Goal: Communication & Community: Share content

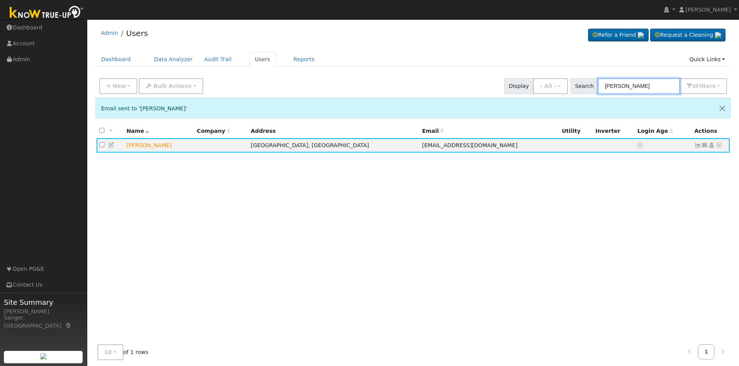
drag, startPoint x: 638, startPoint y: 84, endPoint x: 569, endPoint y: 95, distance: 69.5
click at [569, 95] on div "New Add User Quick Add Quick Connect Quick Convert Lead Bulk Actions Send Email…" at bounding box center [412, 86] width 635 height 24
paste input "[PERSON_NAME]"
type input "[PERSON_NAME]"
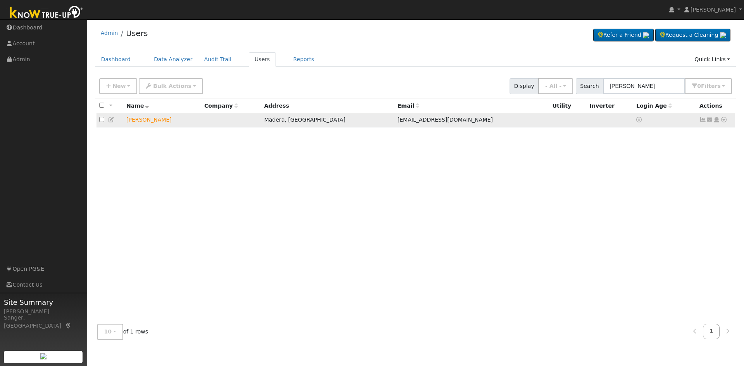
click at [710, 119] on icon at bounding box center [710, 119] width 7 height 5
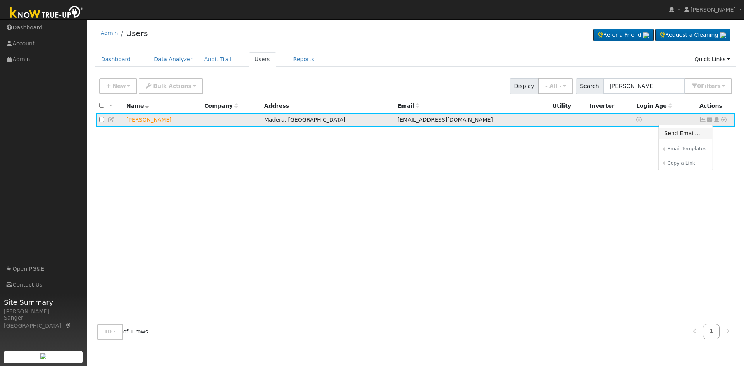
click at [685, 136] on link "Send Email..." at bounding box center [686, 133] width 54 height 11
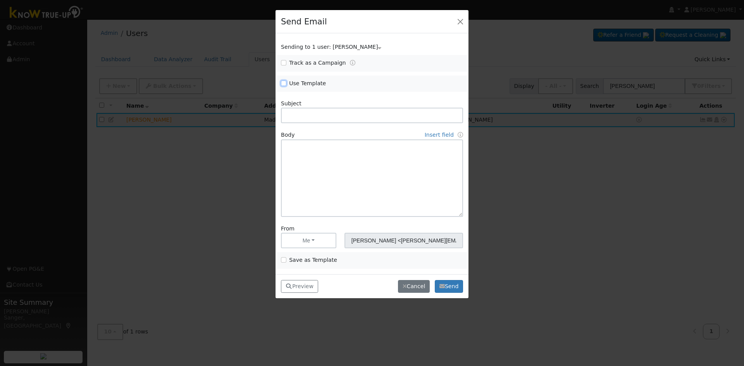
click at [282, 84] on input "Use Template" at bounding box center [283, 83] width 5 height 5
checkbox input "true"
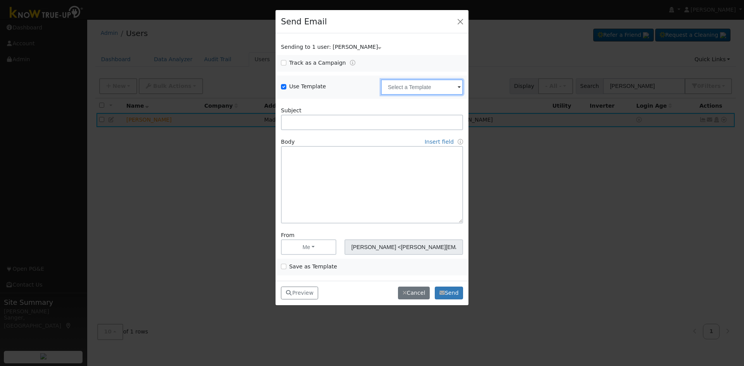
click at [401, 88] on input "text" at bounding box center [422, 87] width 82 height 16
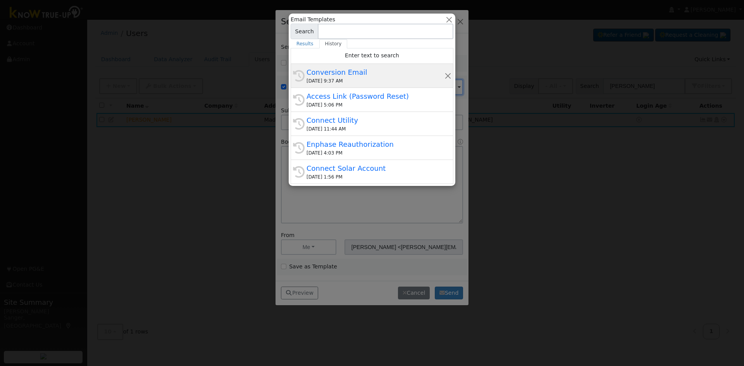
click at [372, 74] on div "Conversion Email" at bounding box center [376, 72] width 138 height 10
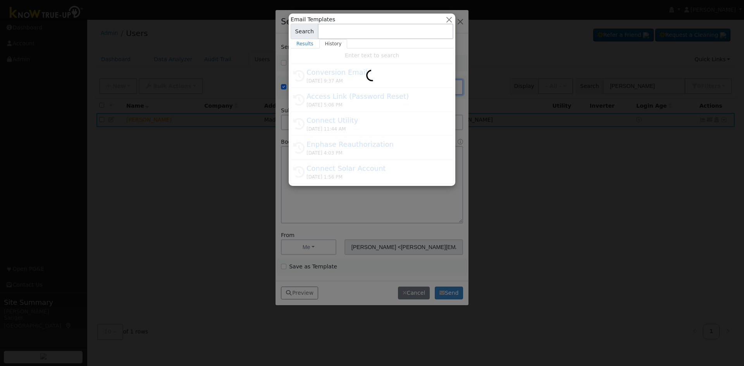
type input "Conversion Email"
type input "Connect Your Utility Account"
type textarea "Dear {user_fname}, The first step is to connect your electric utility account. …"
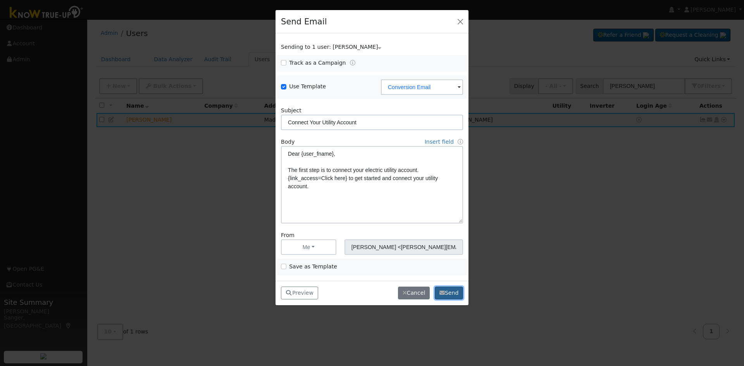
click at [450, 293] on button "Send" at bounding box center [449, 293] width 28 height 13
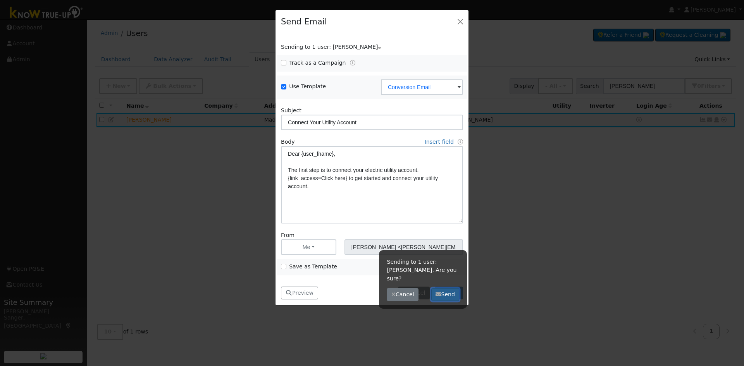
click at [441, 292] on icon "button" at bounding box center [438, 294] width 5 height 5
